Goal: Transaction & Acquisition: Purchase product/service

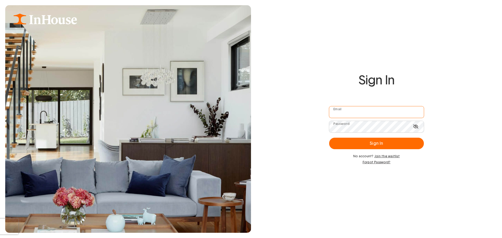
type input "**********"
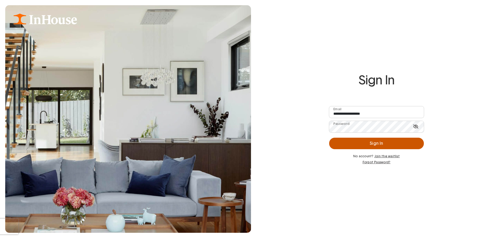
click at [349, 142] on button "Sign In" at bounding box center [376, 144] width 95 height 12
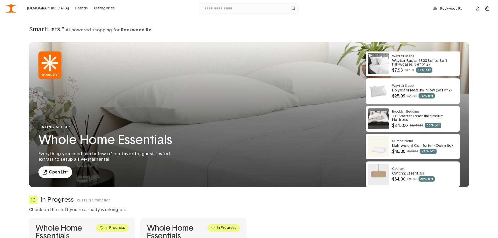
scroll to position [56, 0]
click at [395, 144] on link at bounding box center [413, 146] width 94 height 25
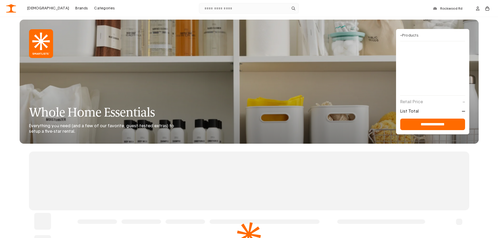
scroll to position [8, 0]
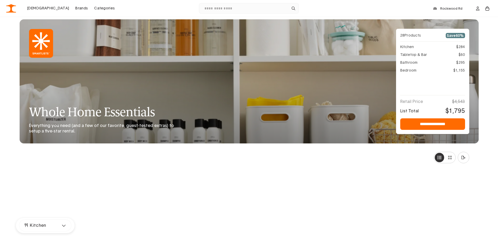
type input "**********"
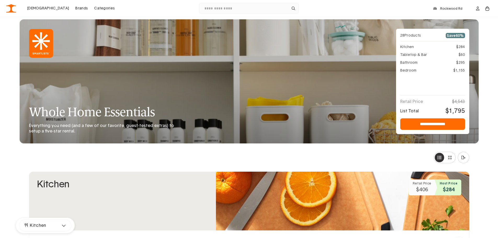
type input "*"
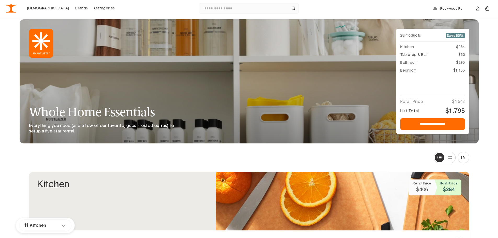
type input "*"
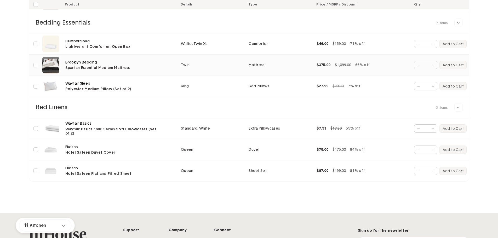
scroll to position [2091, 0]
click at [83, 41] on link "Slumbercloud" at bounding box center [77, 41] width 24 height 5
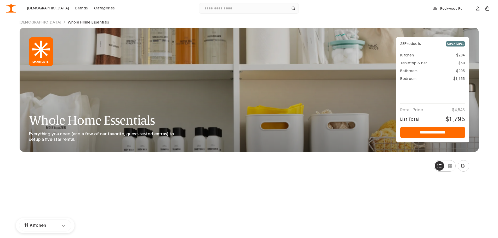
type input "**********"
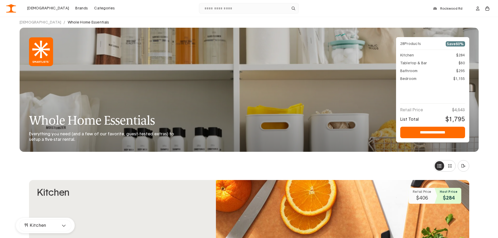
type input "*"
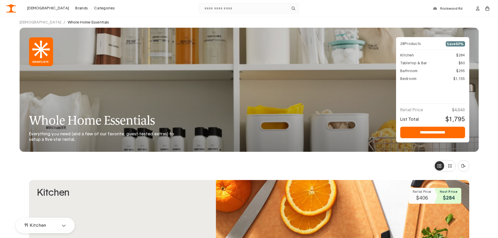
type input "*"
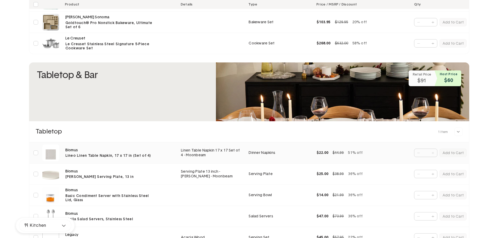
click at [150, 148] on div "Blomus" at bounding box center [119, 150] width 108 height 5
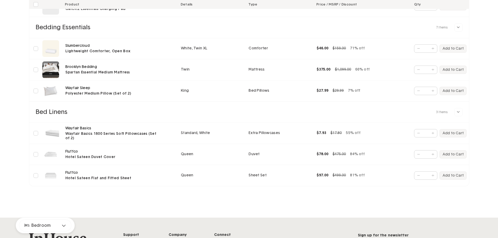
scroll to position [2224, 0]
click at [116, 46] on div "Slumbercloud" at bounding box center [119, 45] width 108 height 5
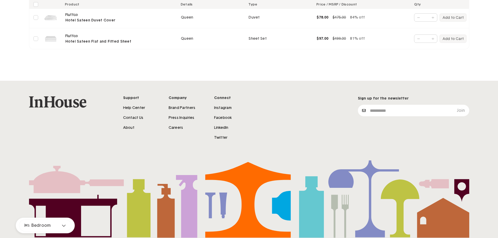
scroll to position [2087, 0]
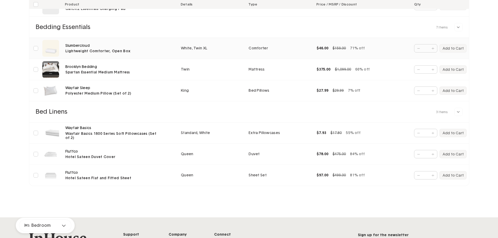
click at [185, 47] on div "White, Twin XL" at bounding box center [211, 48] width 60 height 5
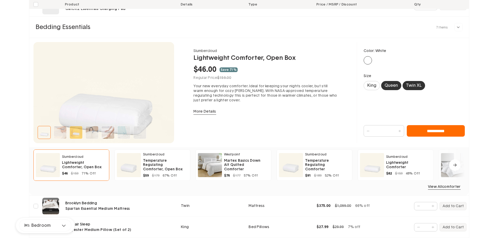
click at [391, 87] on span "Queen" at bounding box center [391, 85] width 13 height 5
click at [208, 110] on link "More Details" at bounding box center [204, 111] width 22 height 5
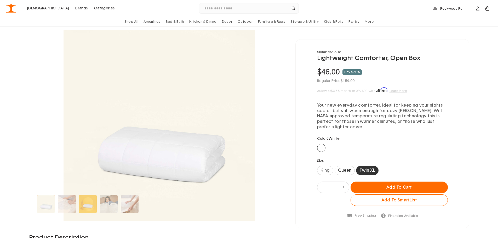
scroll to position [23, 0]
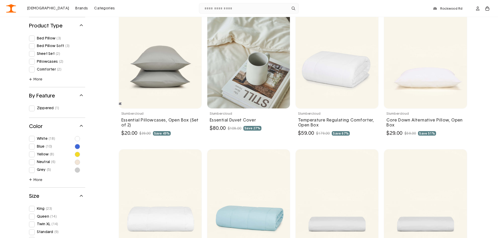
scroll to position [769, 0]
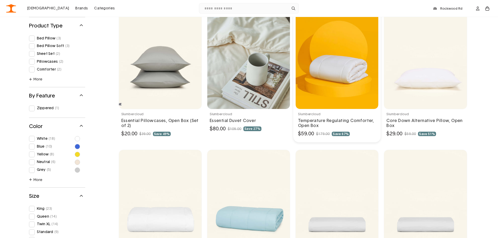
click at [339, 73] on link at bounding box center [336, 73] width 87 height 138
click at [333, 88] on link at bounding box center [336, 73] width 87 height 138
click at [311, 119] on link at bounding box center [336, 73] width 87 height 138
click at [325, 105] on link at bounding box center [336, 73] width 87 height 138
